Goal: Information Seeking & Learning: Find specific fact

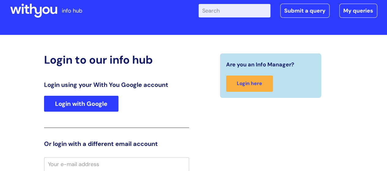
scroll to position [13, 0]
click at [94, 102] on link "Login with Google" at bounding box center [81, 104] width 74 height 16
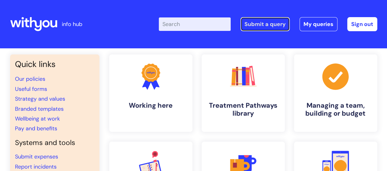
click at [277, 28] on link "Submit a query" at bounding box center [265, 24] width 49 height 14
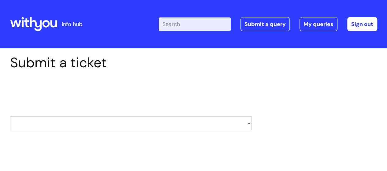
click at [249, 122] on select "HR / People IT and Support Clinical Drug Alerts Finance Accounts Data Support T…" at bounding box center [131, 123] width 242 height 14
select select "hr_/_people"
click at [10, 116] on select "HR / People IT and Support Clinical Drug Alerts Finance Accounts Data Support T…" at bounding box center [131, 123] width 242 height 14
type input "kayleigh.gamblin@wearewithyou.org.uk"
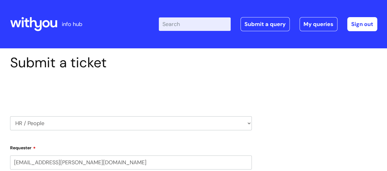
select select "80004286526"
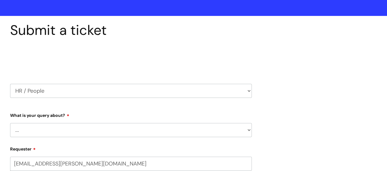
scroll to position [61, 0]
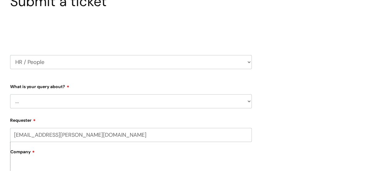
click at [247, 103] on select "... Absence Query Holiday Query Employee change request General HR Query iTrent…" at bounding box center [131, 101] width 242 height 14
select select "Absence Query"
click at [10, 94] on select "... Absence Query Holiday Query Employee change request General HR Query iTrent…" at bounding box center [131, 101] width 242 height 14
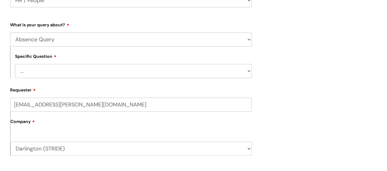
scroll to position [153, 0]
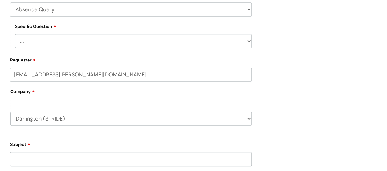
click at [214, 43] on select "... Bank holiday query Holiday query Maternity Other absence query Paternity Sh…" at bounding box center [133, 41] width 237 height 14
click at [291, 51] on div "Submit a ticket Select issue type HR / People IT and Support Clinical Drug Aler…" at bounding box center [194, 101] width 377 height 401
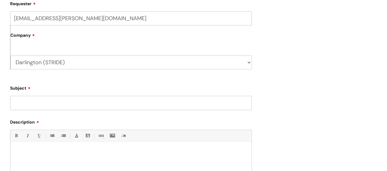
scroll to position [214, 0]
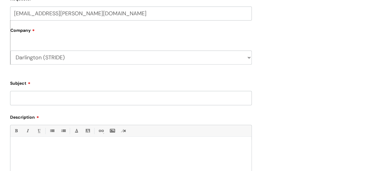
click at [62, 98] on input "Subject" at bounding box center [131, 98] width 242 height 14
click at [35, 143] on div at bounding box center [130, 161] width 241 height 42
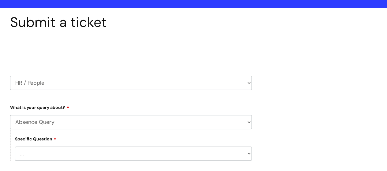
scroll to position [0, 0]
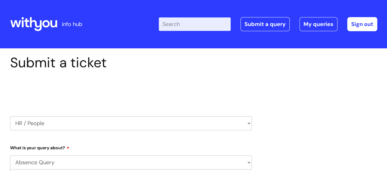
click at [219, 120] on select "HR / People IT and Support Clinical Drug Alerts Finance Accounts Data Support T…" at bounding box center [131, 123] width 242 height 14
drag, startPoint x: 291, startPoint y: 79, endPoint x: 289, endPoint y: 73, distance: 6.4
click at [245, 123] on select "HR / People IT and Support Clinical Drug Alerts Finance Accounts Data Support T…" at bounding box center [131, 123] width 242 height 14
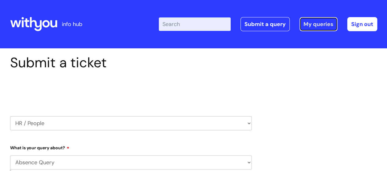
click at [323, 25] on link "My queries" at bounding box center [319, 24] width 38 height 14
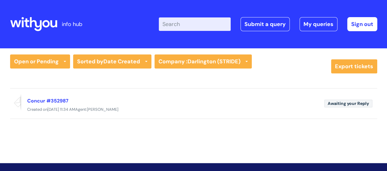
click at [53, 21] on icon at bounding box center [33, 24] width 47 height 15
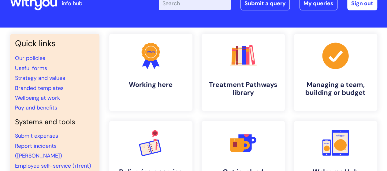
scroll to position [31, 0]
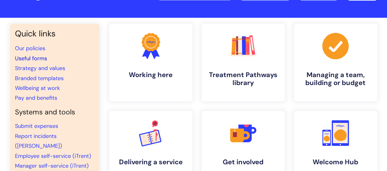
click at [31, 57] on link "Useful forms" at bounding box center [31, 58] width 32 height 7
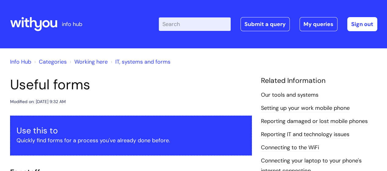
click at [45, 33] on div at bounding box center [33, 24] width 47 height 24
click at [45, 28] on icon at bounding box center [33, 24] width 47 height 15
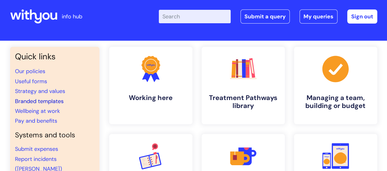
scroll to position [31, 0]
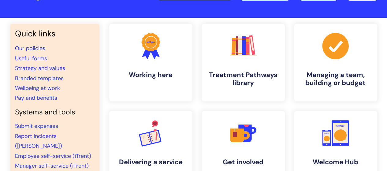
click at [40, 49] on link "Our policies" at bounding box center [30, 48] width 30 height 7
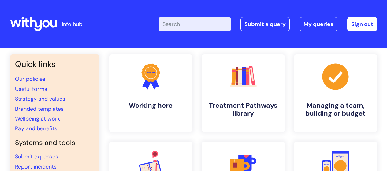
scroll to position [31, 0]
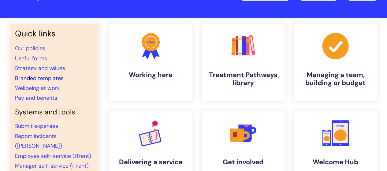
click at [50, 81] on link "Branded templates" at bounding box center [39, 78] width 49 height 7
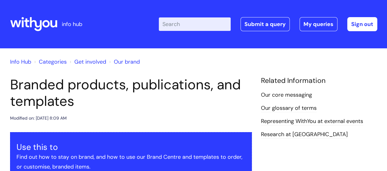
click at [45, 28] on icon at bounding box center [33, 24] width 47 height 15
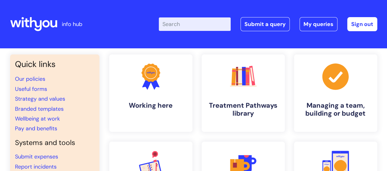
scroll to position [31, 0]
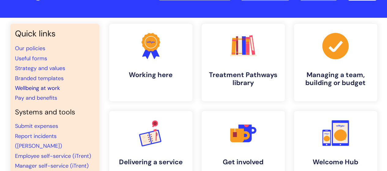
click at [47, 89] on link "Wellbeing at work" at bounding box center [37, 88] width 45 height 7
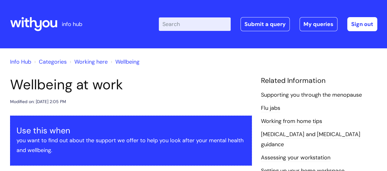
click at [55, 25] on icon at bounding box center [53, 23] width 7 height 7
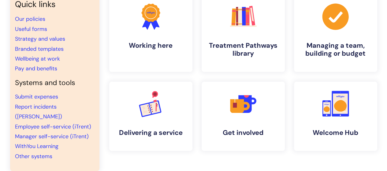
scroll to position [61, 0]
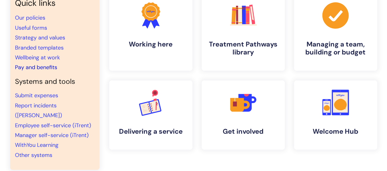
click at [50, 65] on link "Pay and benefits" at bounding box center [36, 67] width 42 height 7
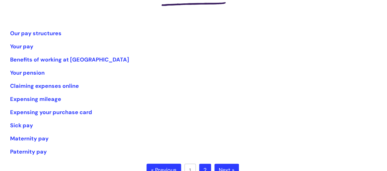
scroll to position [123, 0]
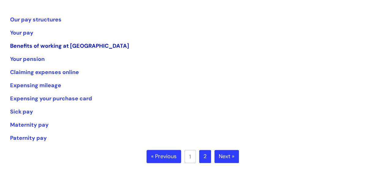
click at [81, 48] on link "Benefits of working at [GEOGRAPHIC_DATA]" at bounding box center [69, 45] width 119 height 7
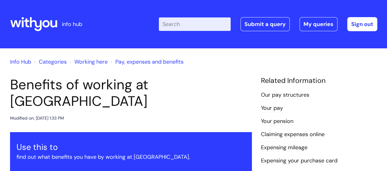
click at [21, 61] on link "Info Hub" at bounding box center [20, 61] width 21 height 7
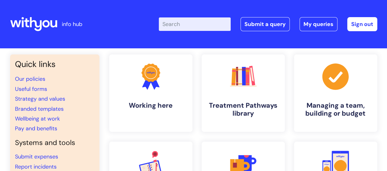
click at [198, 25] on input "Enter your search term here..." at bounding box center [195, 23] width 72 height 13
type input "pay"
click button "Search" at bounding box center [0, 0] width 0 height 0
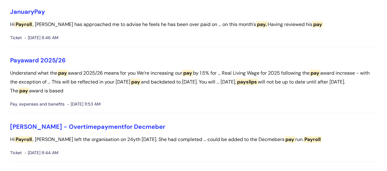
scroll to position [92, 0]
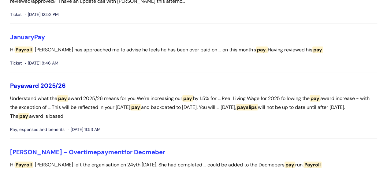
click at [48, 84] on link "Pay award 2025/26" at bounding box center [38, 86] width 56 height 8
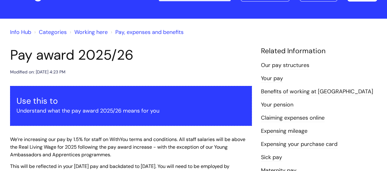
scroll to position [31, 0]
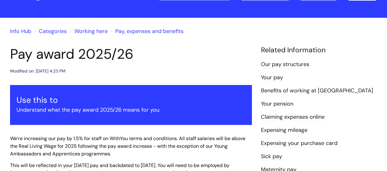
click at [285, 102] on link "Your pension" at bounding box center [277, 104] width 32 height 8
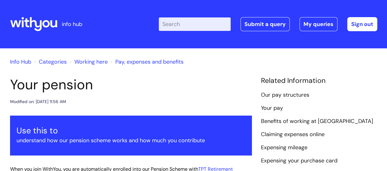
click at [37, 21] on icon at bounding box center [33, 24] width 47 height 15
